Goal: Check status: Check status

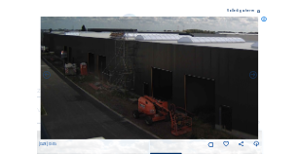
click at [265, 17] on icon at bounding box center [265, 20] width 6 height 6
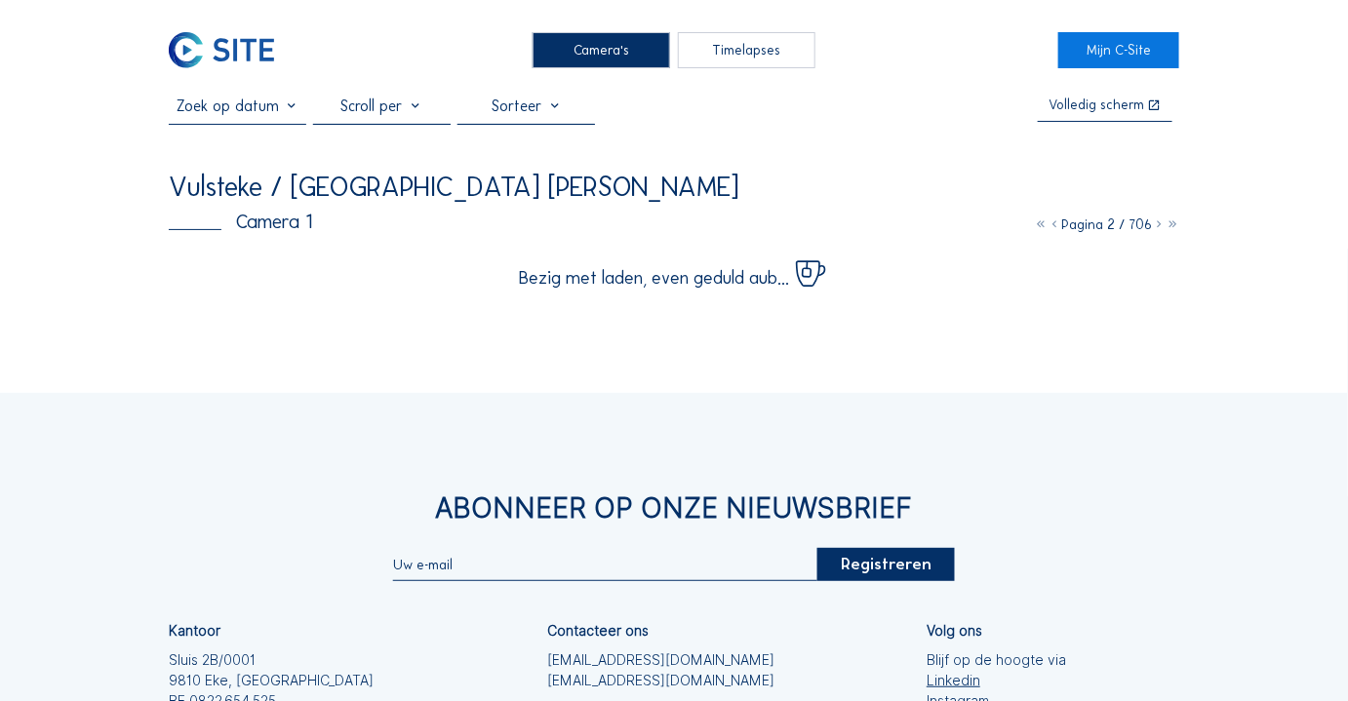
click at [261, 51] on img at bounding box center [221, 49] width 105 height 35
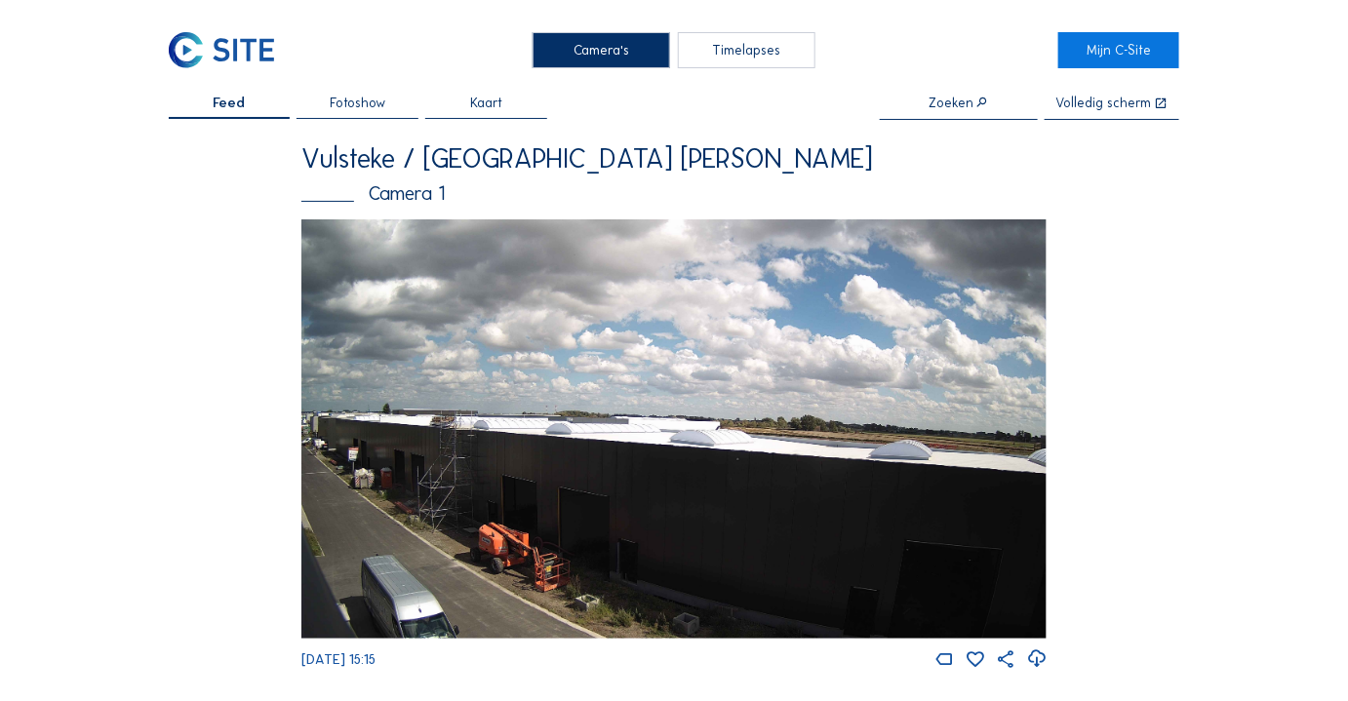
click at [298, 152] on div "Vulsteke / [GEOGRAPHIC_DATA] [PERSON_NAME]" at bounding box center [673, 157] width 745 height 27
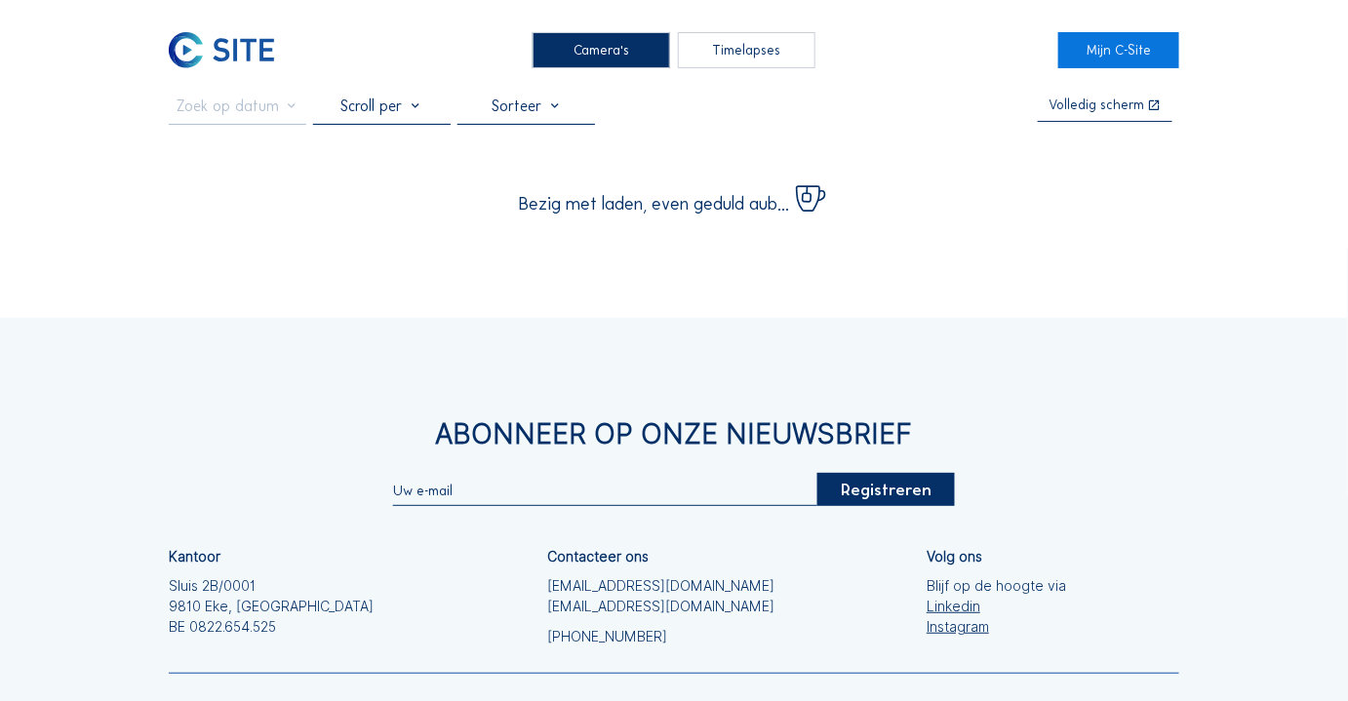
click at [231, 48] on img at bounding box center [221, 49] width 105 height 35
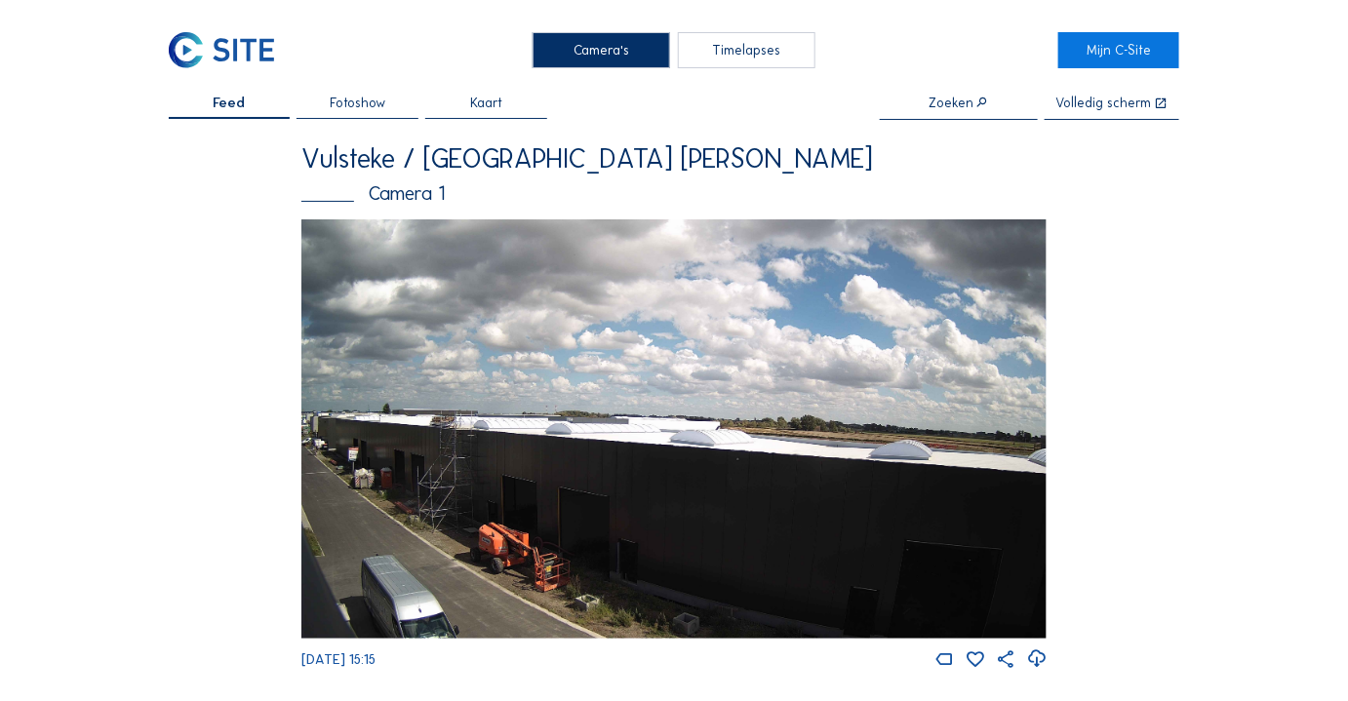
click at [298, 153] on img at bounding box center [673, 428] width 745 height 419
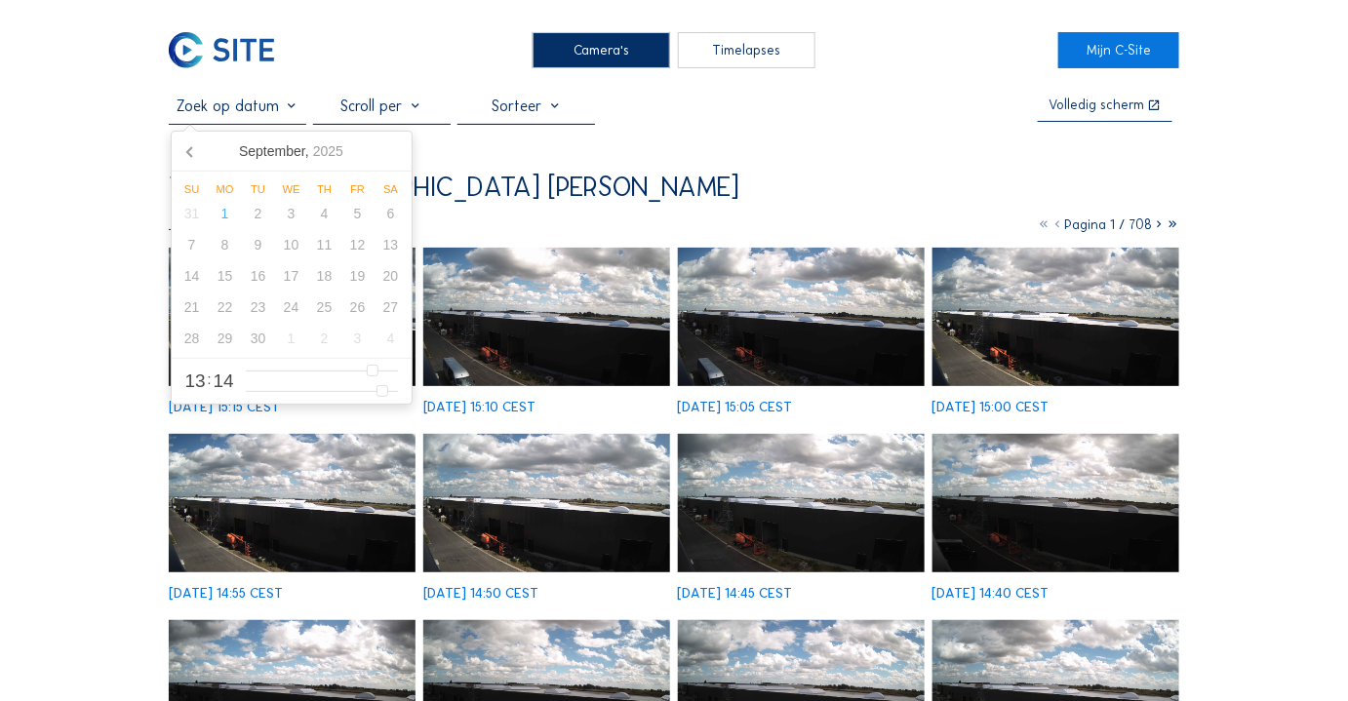
click at [254, 102] on input "text" at bounding box center [237, 106] width 137 height 19
click at [191, 153] on icon at bounding box center [191, 151] width 31 height 31
click at [298, 153] on div "27" at bounding box center [291, 338] width 33 height 31
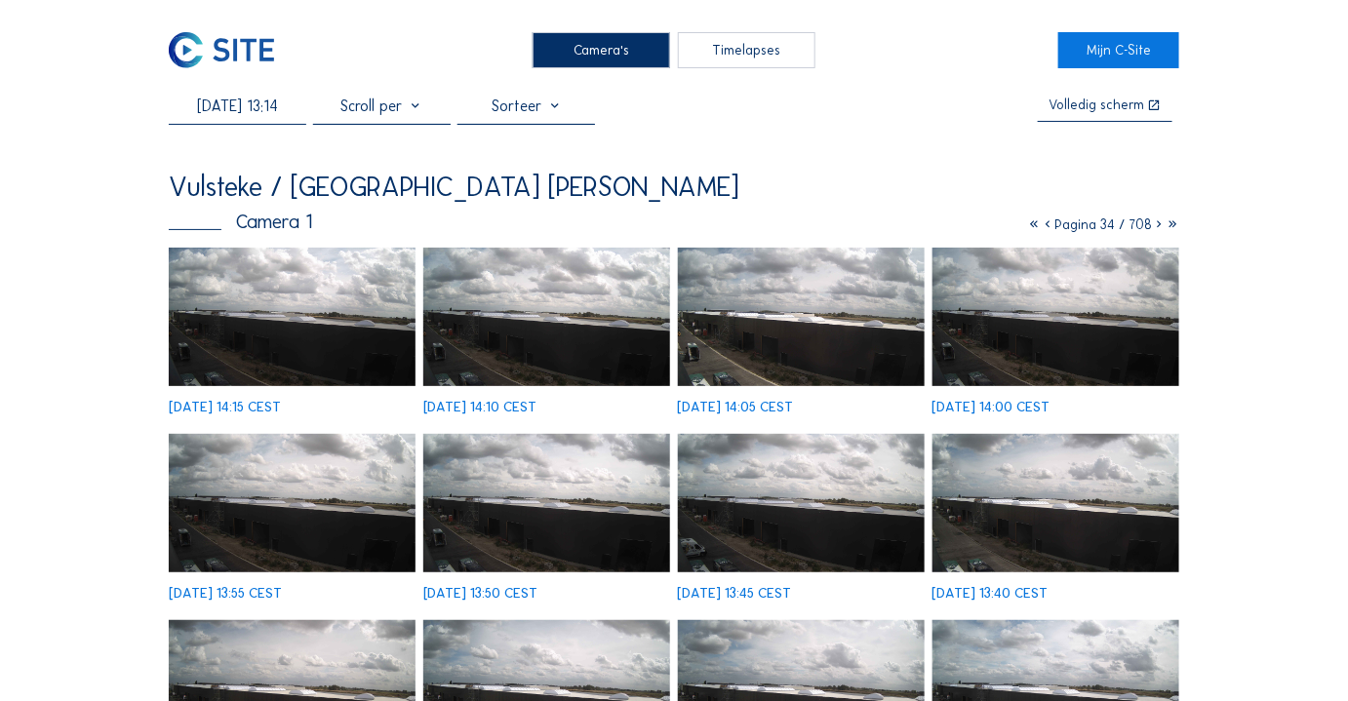
click at [252, 120] on div "[DATE] 13:14" at bounding box center [237, 110] width 137 height 27
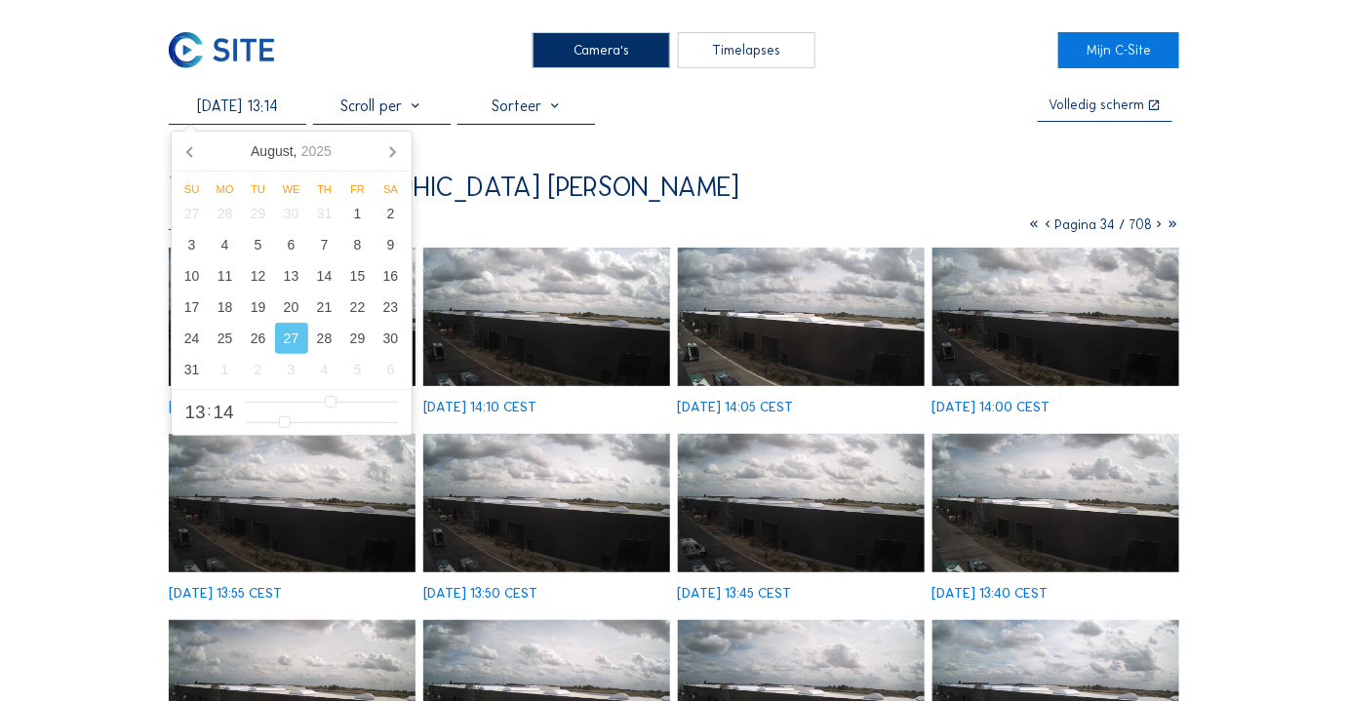
click at [251, 113] on input "[DATE] 13:14" at bounding box center [237, 106] width 137 height 19
click at [221, 153] on div "18" at bounding box center [225, 307] width 33 height 31
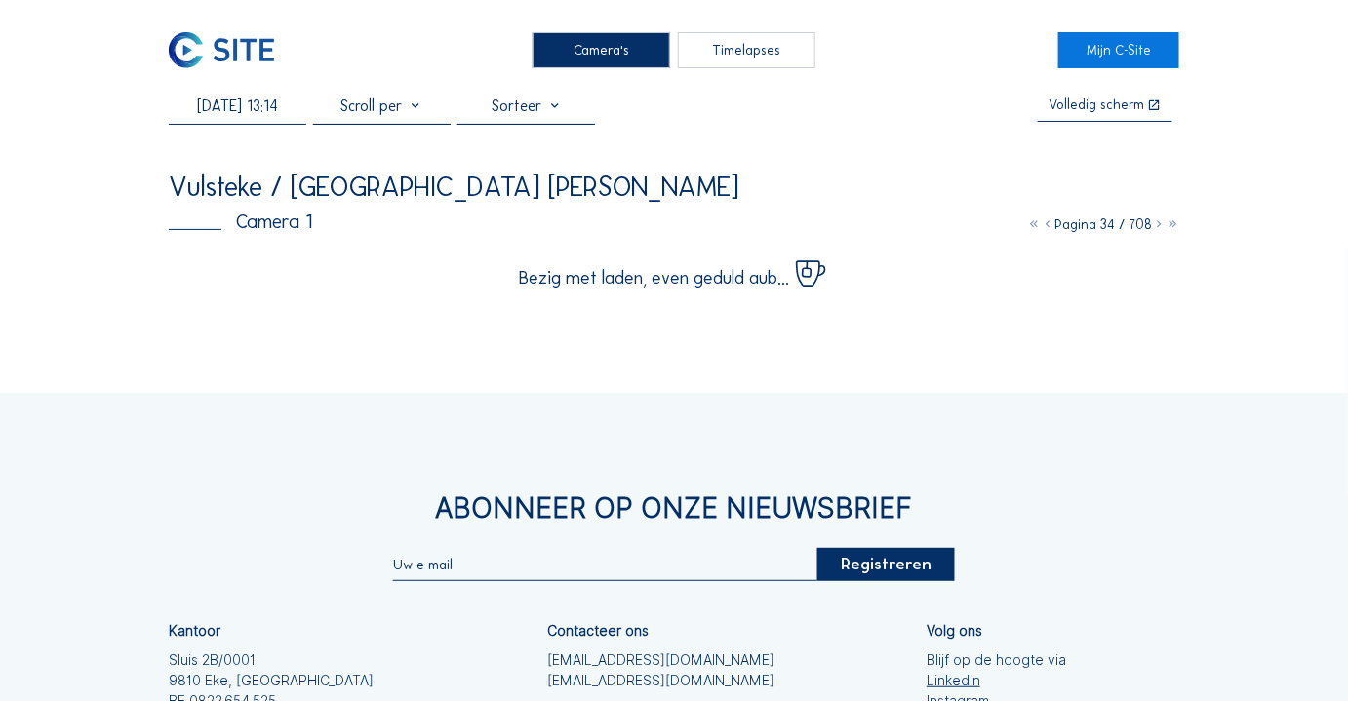
click at [86, 153] on div "Camera's Timelapses Mijn C-Site [DATE] 13:14 Volledig [PERSON_NAME] Vulsteke / …" at bounding box center [674, 474] width 1348 height 948
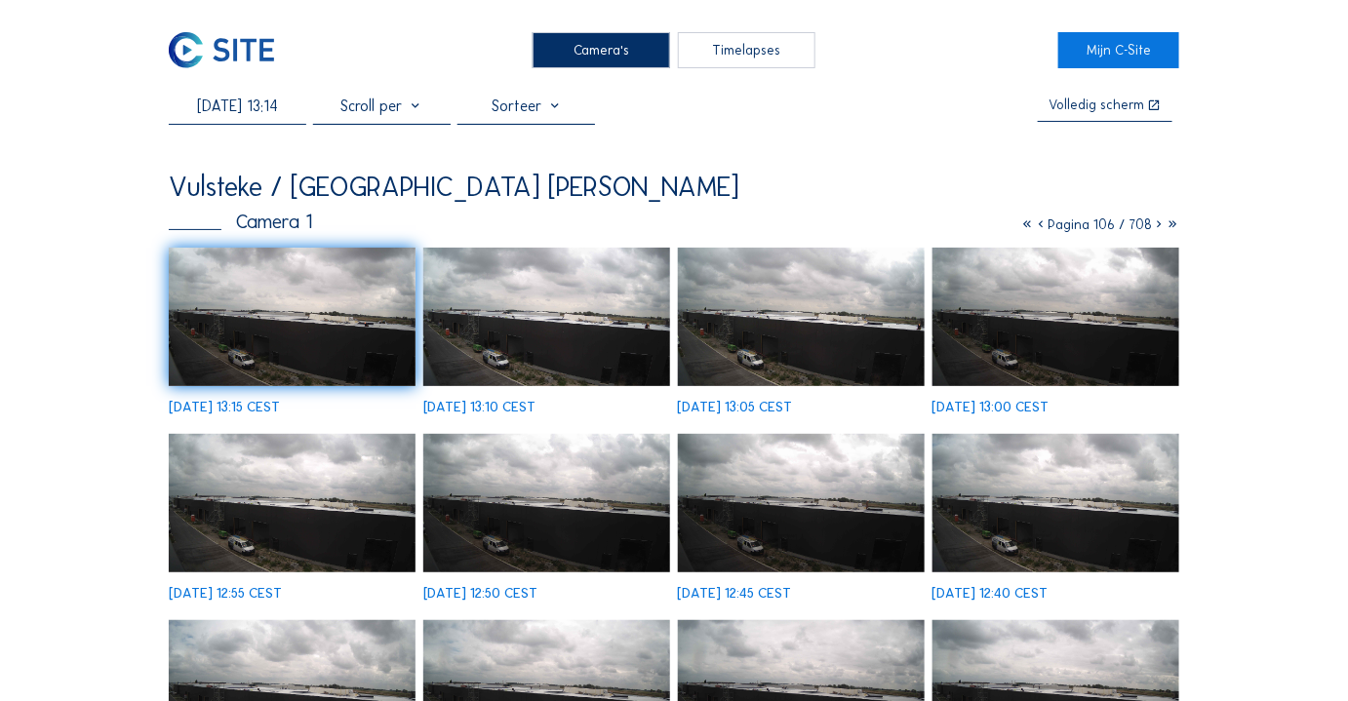
click at [283, 153] on img at bounding box center [293, 317] width 248 height 139
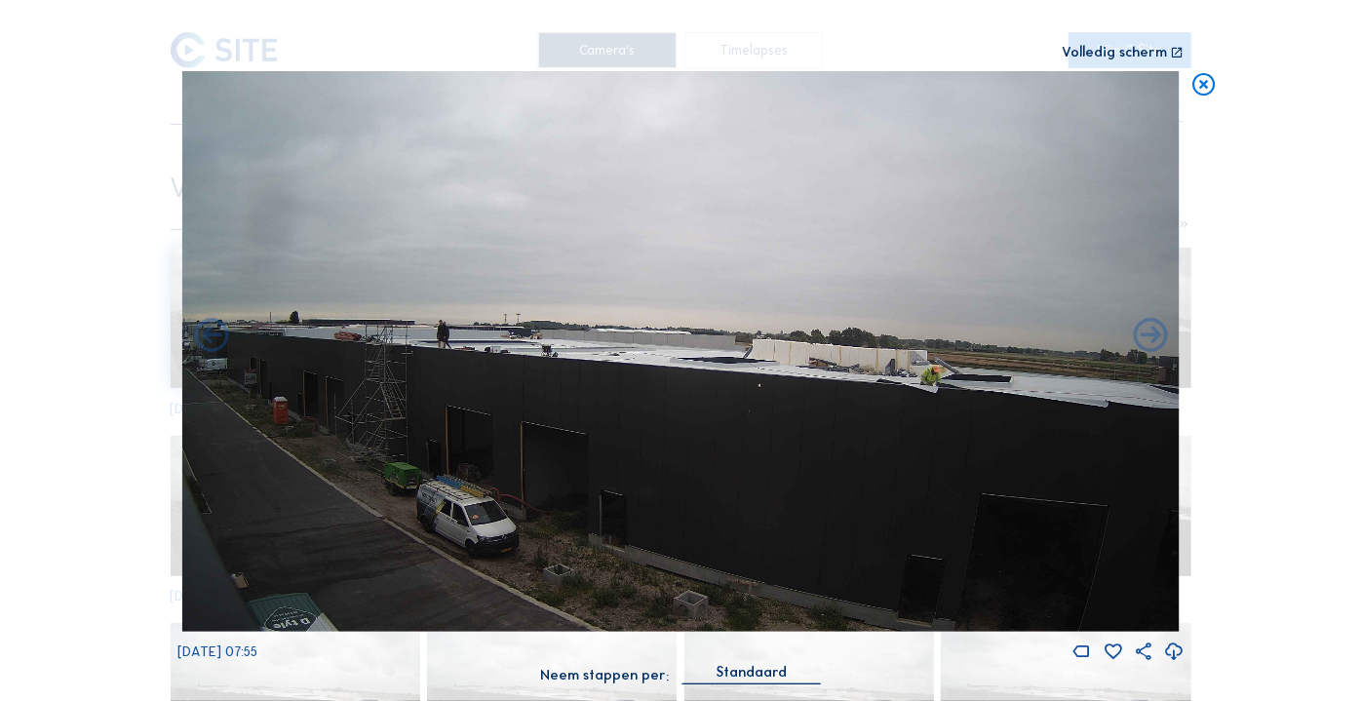
click at [298, 88] on icon at bounding box center [1204, 84] width 27 height 27
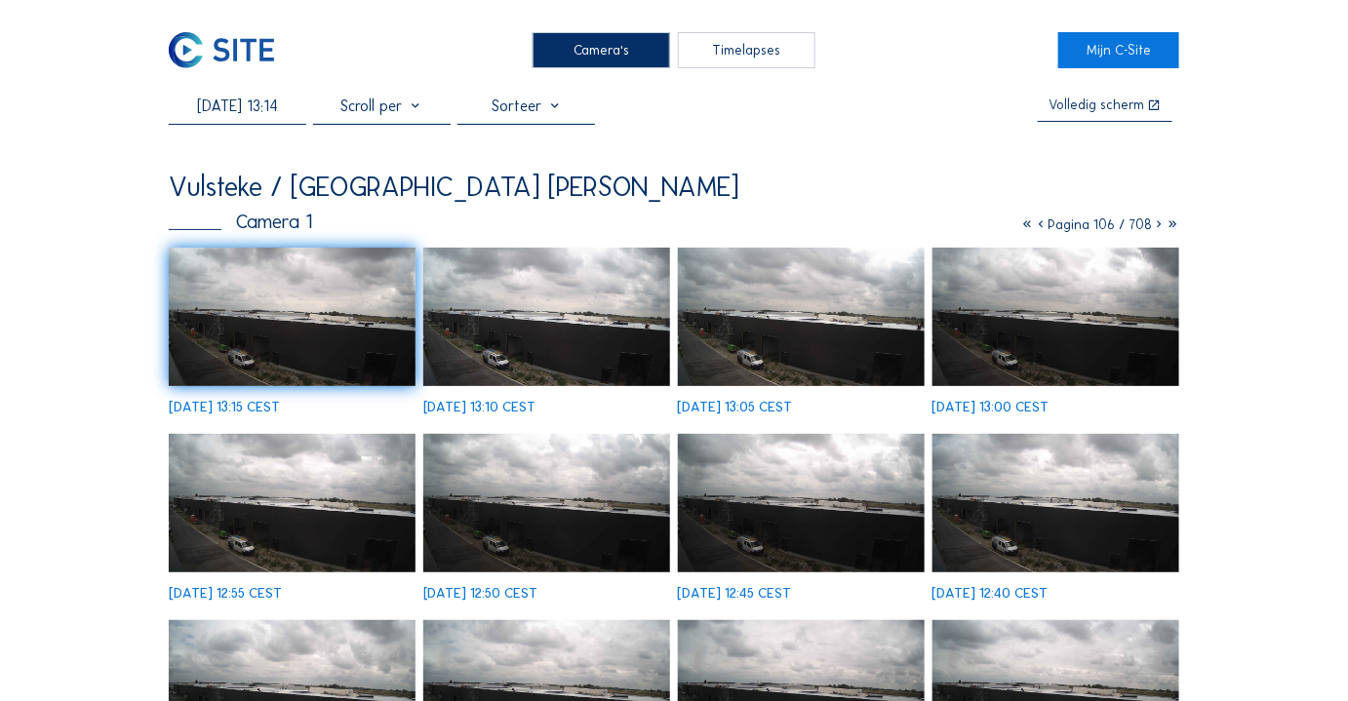
click at [255, 105] on input "[DATE] 13:14" at bounding box center [237, 106] width 137 height 19
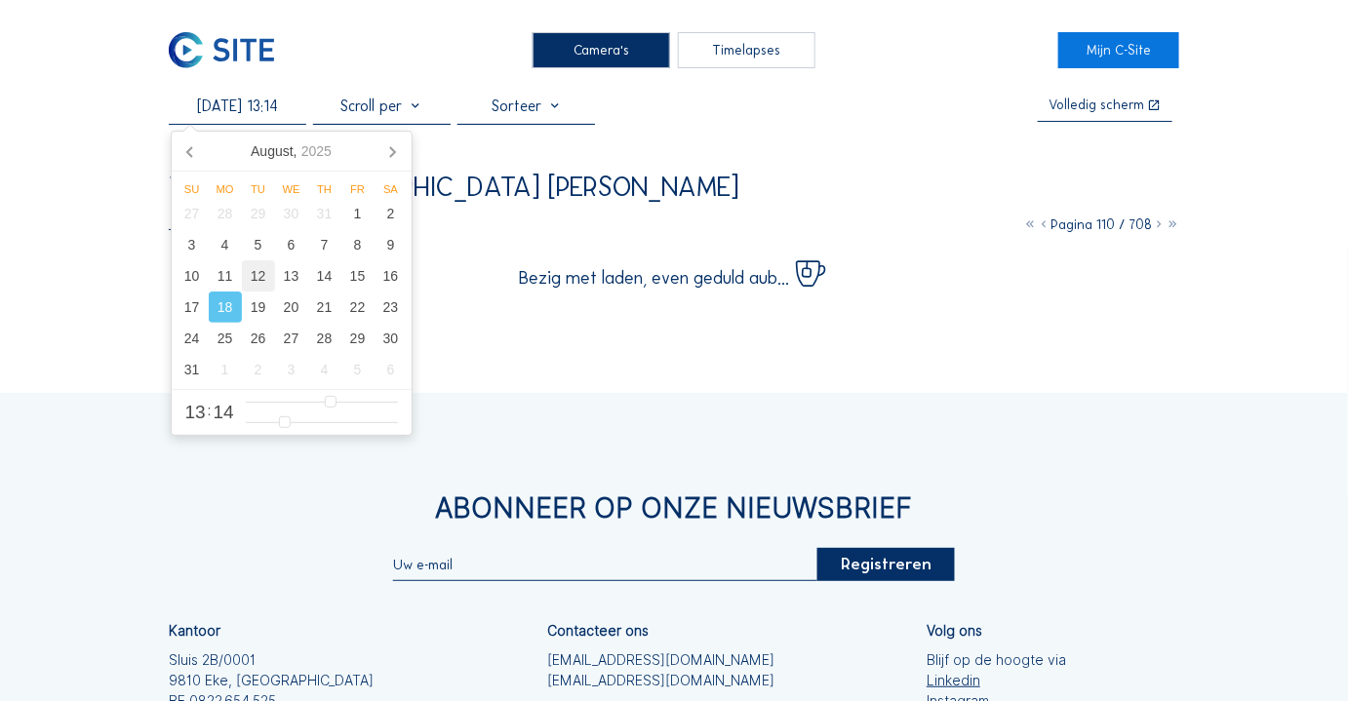
click at [265, 153] on div "12" at bounding box center [258, 275] width 33 height 31
type input "[DATE] 13:14"
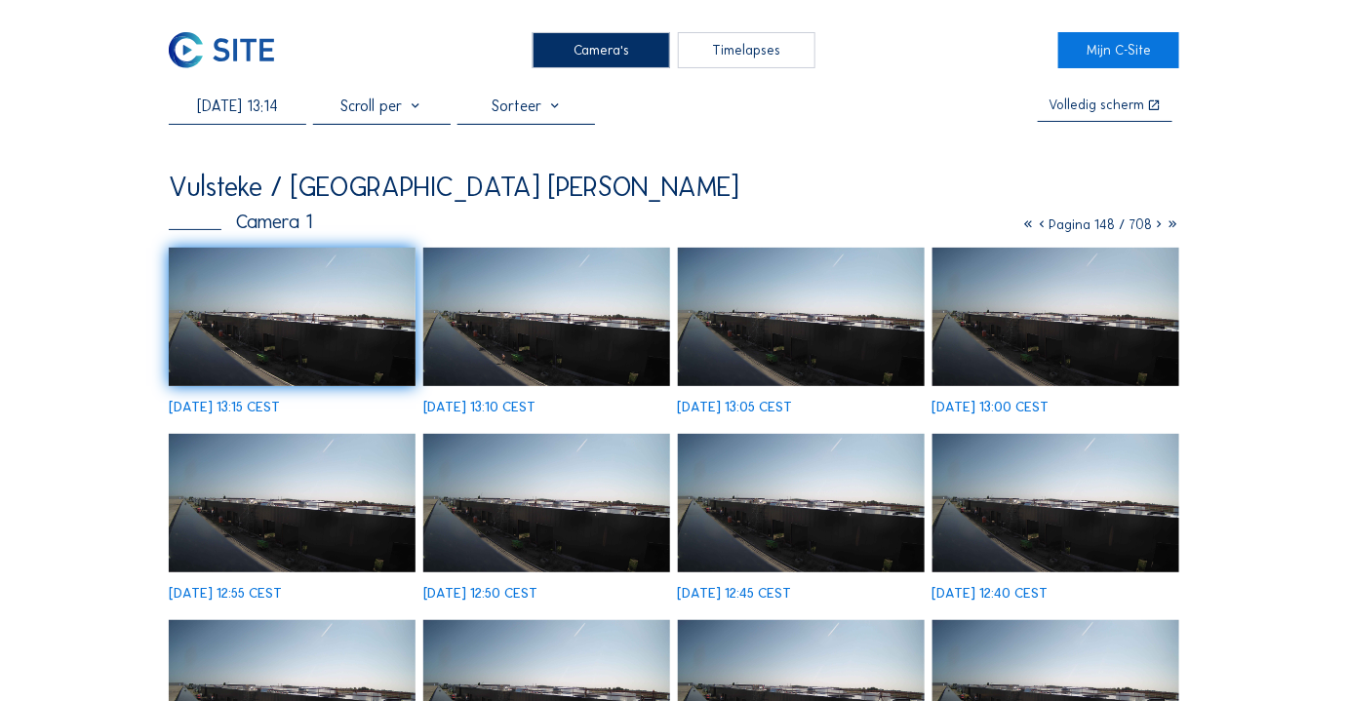
click at [298, 153] on img at bounding box center [293, 317] width 248 height 139
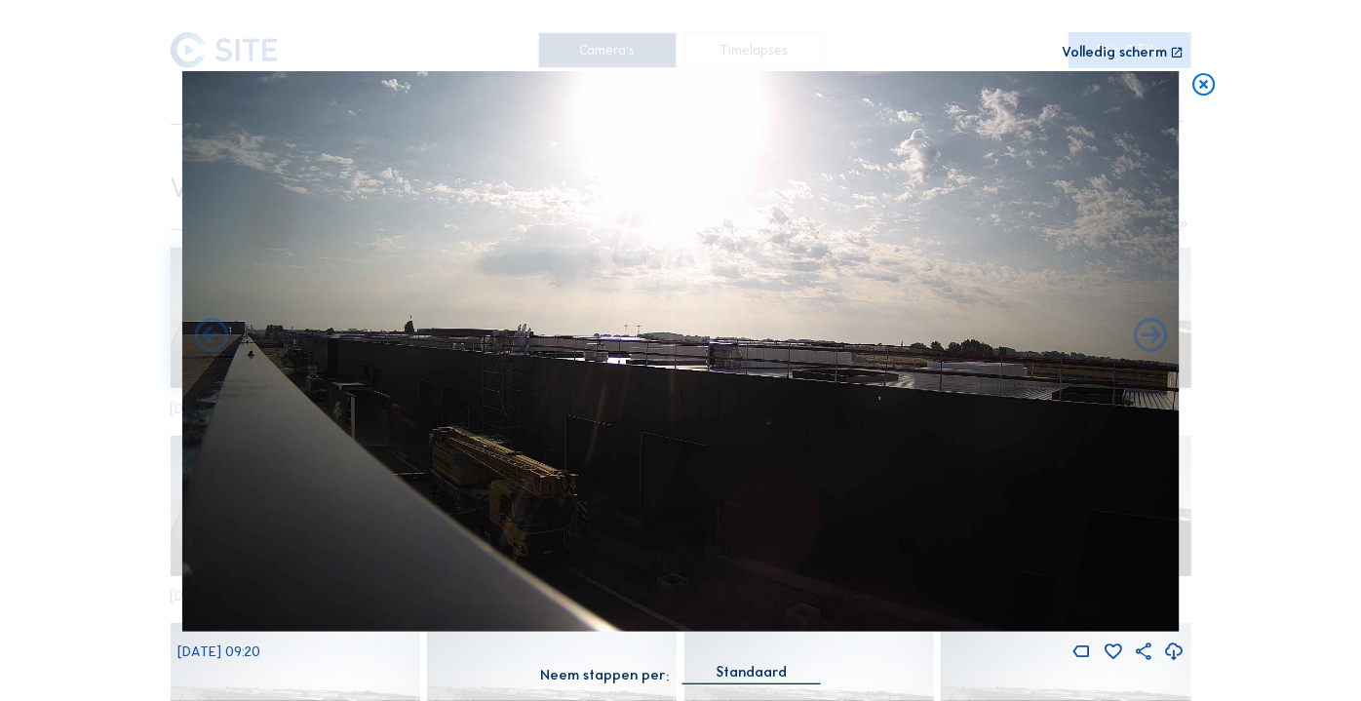
click at [298, 89] on icon at bounding box center [1204, 84] width 27 height 27
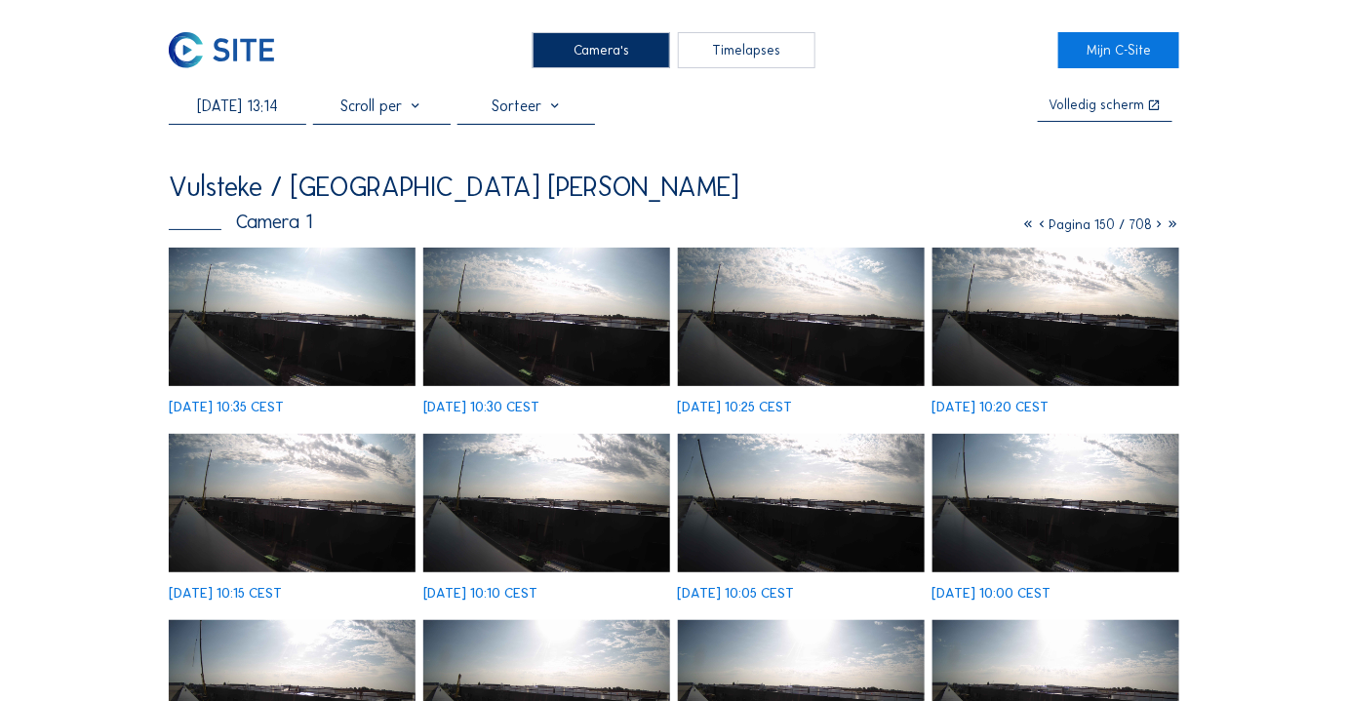
click at [256, 153] on img at bounding box center [293, 317] width 248 height 139
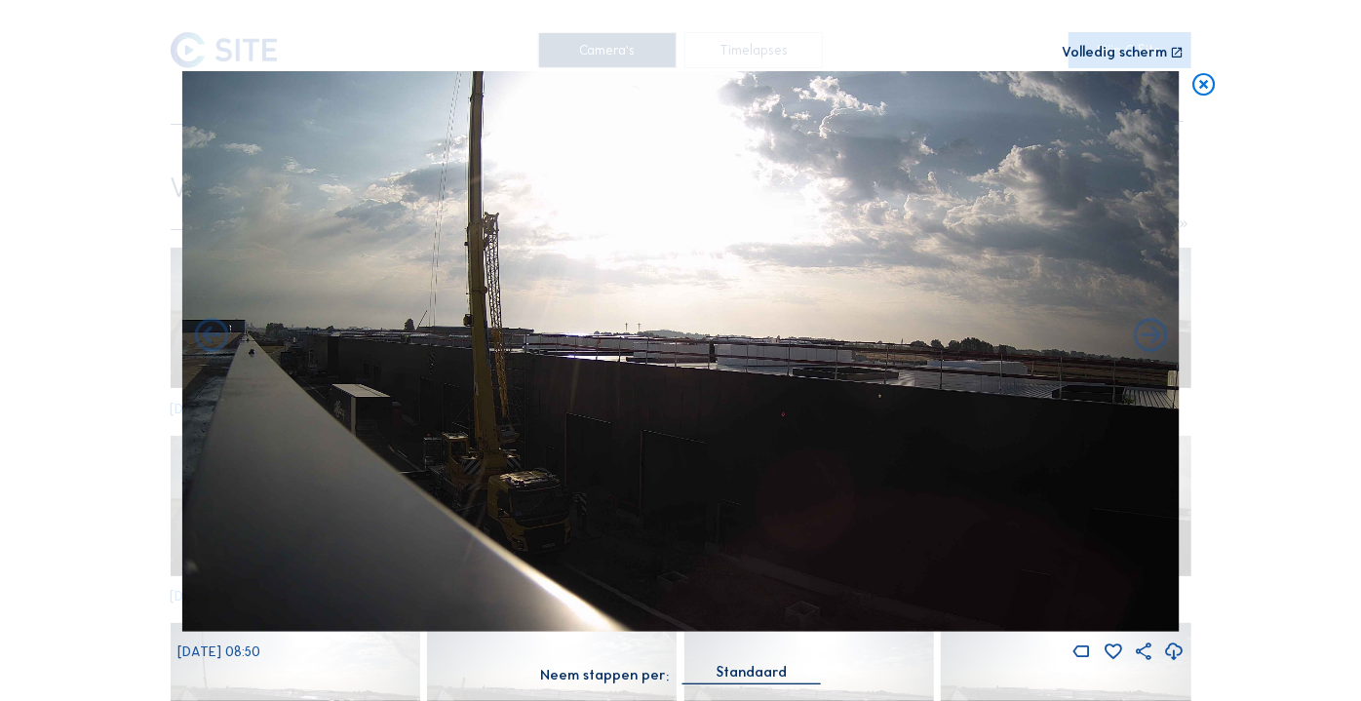
click at [298, 88] on icon at bounding box center [1204, 84] width 27 height 27
